Goal: Find specific page/section: Find specific page/section

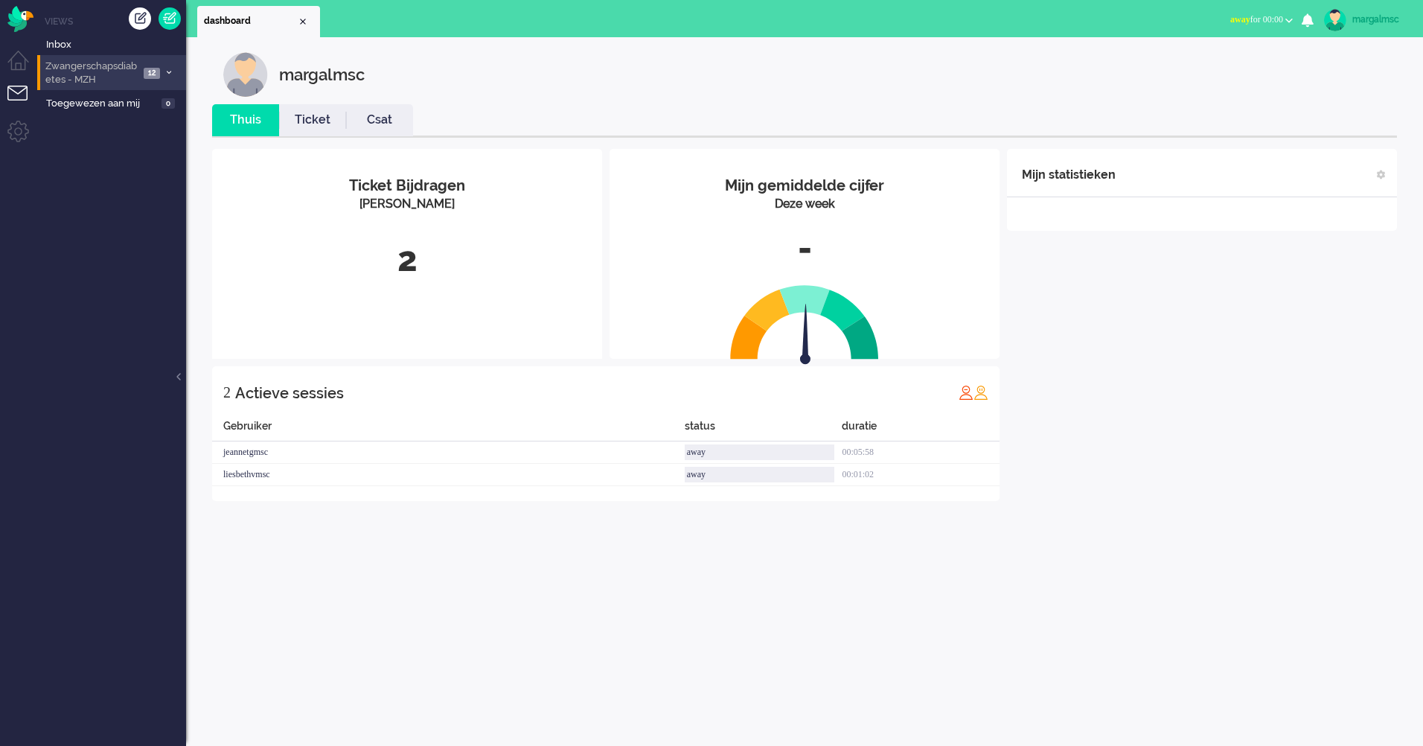
click at [128, 60] on span "Zwangerschapsdiabetes - MZH" at bounding box center [91, 74] width 96 height 28
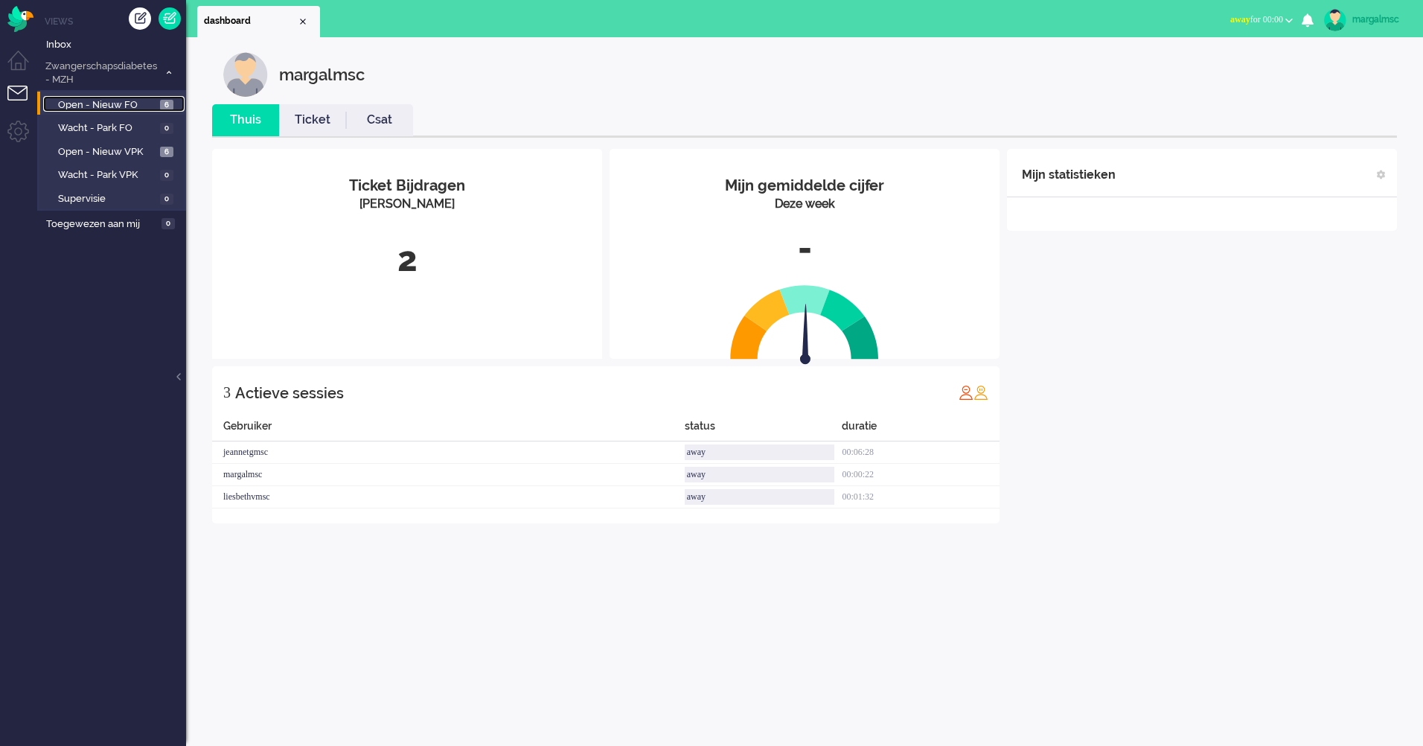
click at [86, 100] on span "Open - Nieuw FO" at bounding box center [107, 105] width 98 height 14
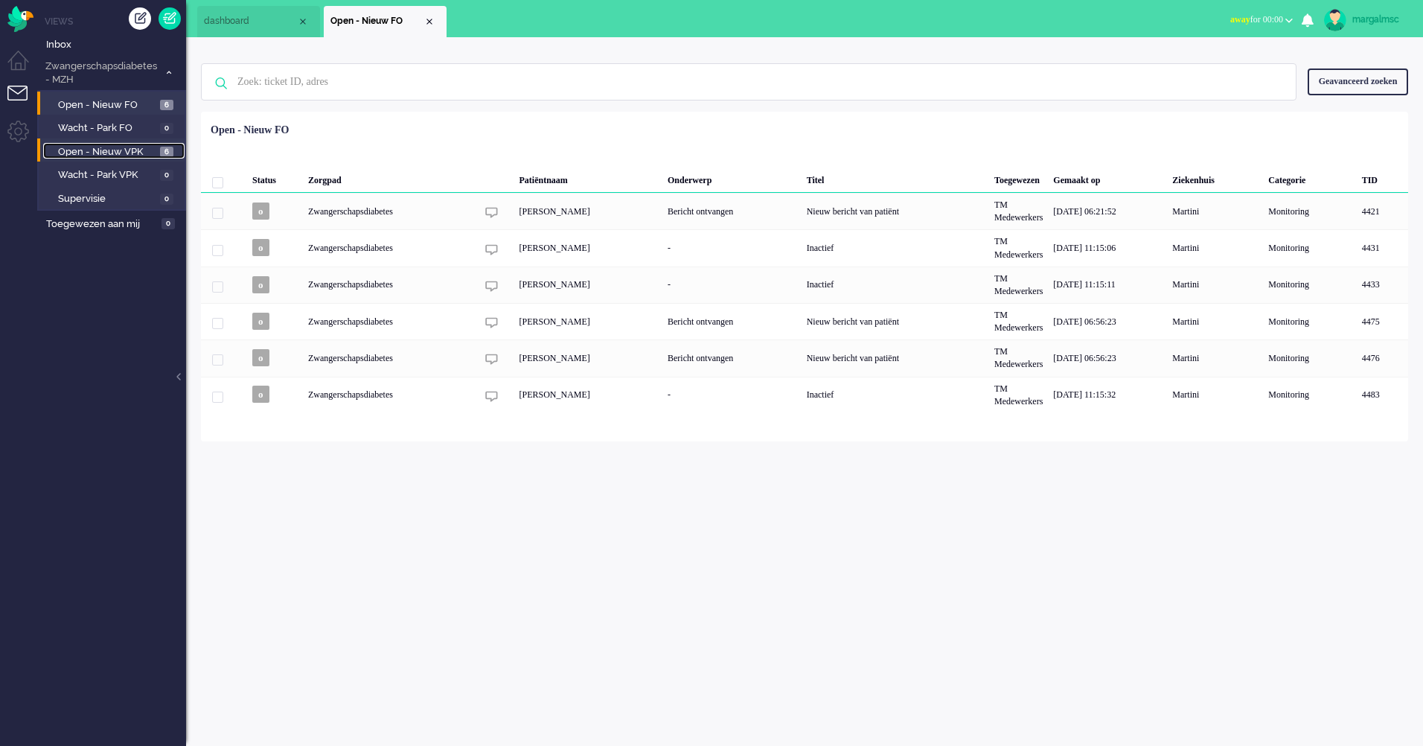
click at [123, 147] on span "Open - Nieuw VPK" at bounding box center [107, 152] width 98 height 14
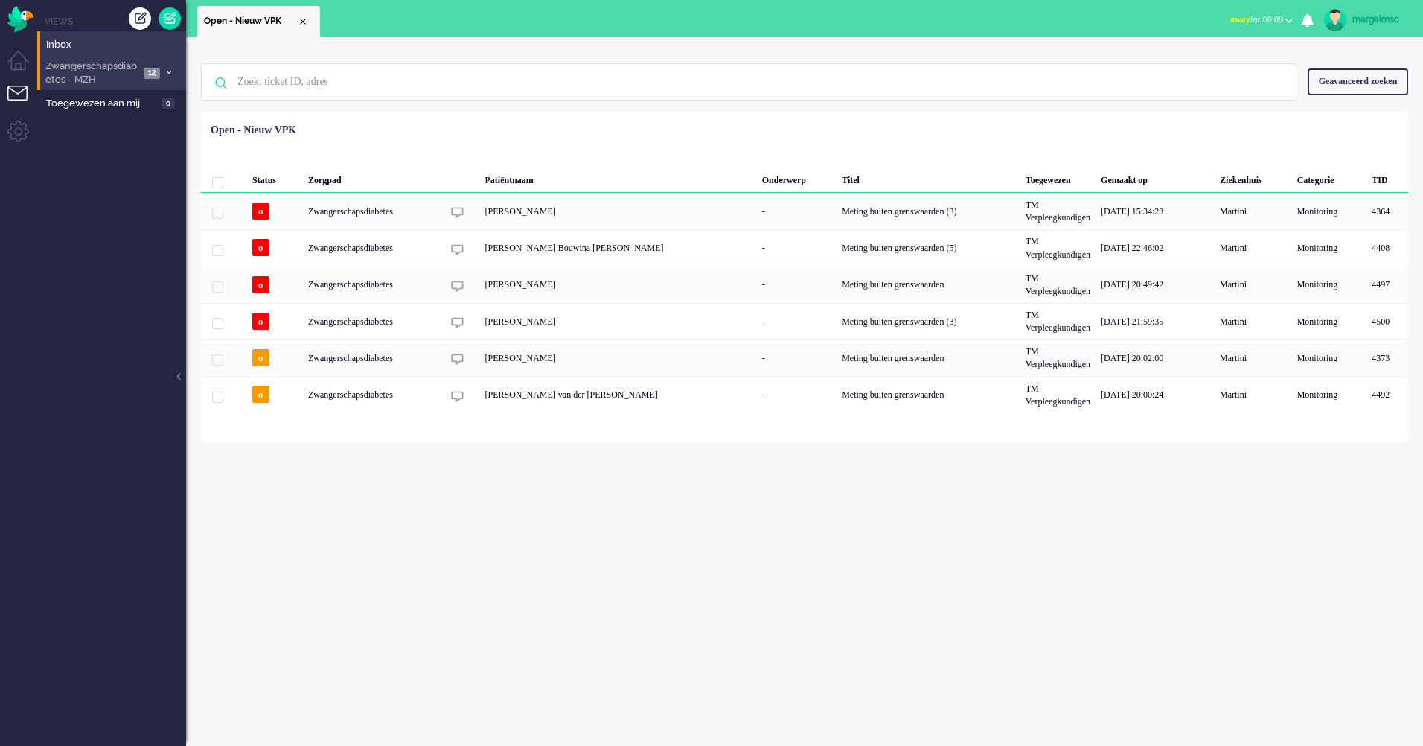
click at [117, 65] on span "Zwangerschapsdiabetes - MZH" at bounding box center [91, 74] width 96 height 28
